Goal: Task Accomplishment & Management: Manage account settings

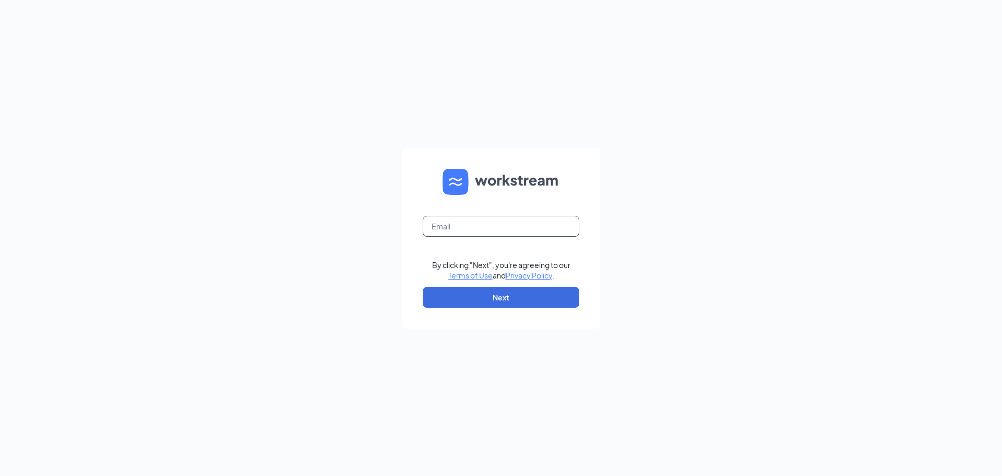
click at [449, 222] on input "text" at bounding box center [501, 226] width 157 height 21
type input "[EMAIL_ADDRESS][DOMAIN_NAME]"
click at [521, 306] on button "Next" at bounding box center [501, 297] width 157 height 21
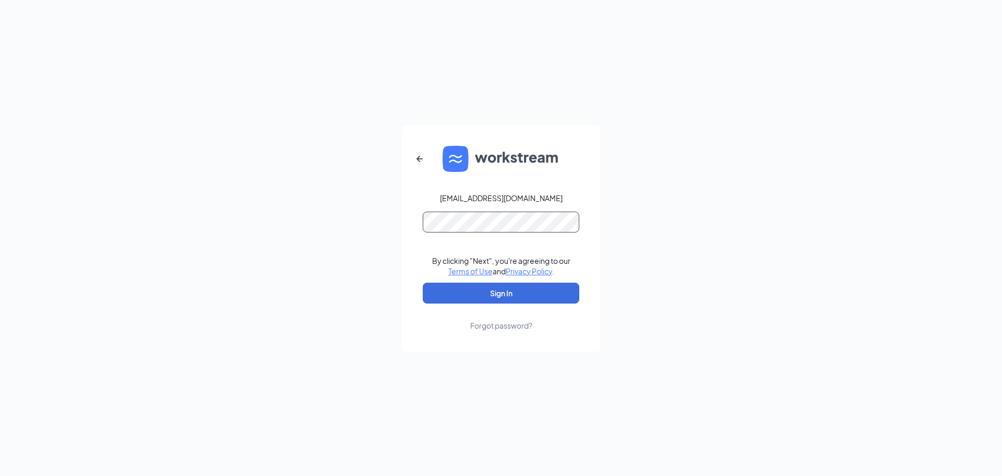
click at [423, 282] on button "Sign In" at bounding box center [501, 292] width 157 height 21
click at [508, 292] on button "Sign In" at bounding box center [501, 292] width 157 height 21
click at [382, 233] on div "[EMAIL_ADDRESS][DOMAIN_NAME] Credential mismatches. By clicking "Next", you're …" at bounding box center [501, 238] width 1002 height 476
click at [423, 282] on button "Sign In" at bounding box center [501, 292] width 157 height 21
click at [381, 229] on div "[EMAIL_ADDRESS][DOMAIN_NAME] Credential mismatches. By clicking "Next", you're …" at bounding box center [501, 238] width 1002 height 476
